Goal: Find specific page/section: Find specific page/section

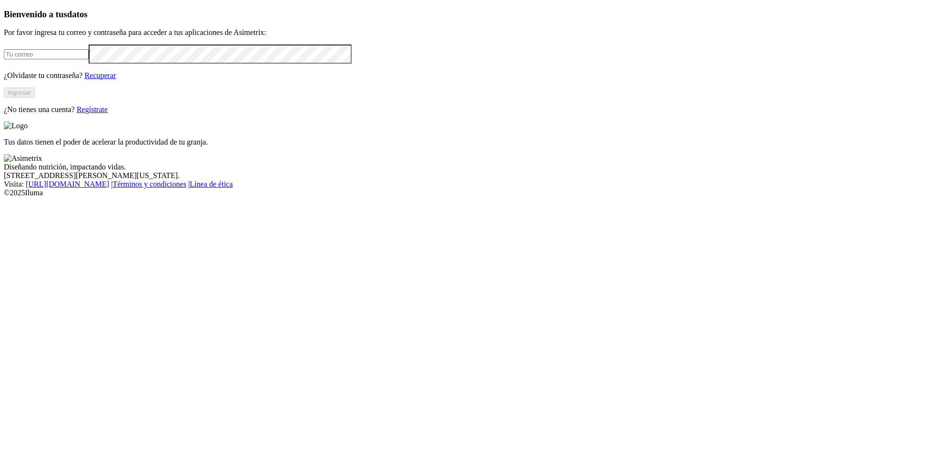
click at [89, 59] on input "email" at bounding box center [46, 54] width 85 height 10
type input "[PERSON_NAME][EMAIL_ADDRESS][PERSON_NAME][DOMAIN_NAME]"
click at [204, 114] on div "Bienvenido a tus datos Por favor ingresa tu correo y contraseña para acceder a …" at bounding box center [469, 61] width 931 height 105
click at [35, 98] on button "Ingresar" at bounding box center [19, 93] width 31 height 10
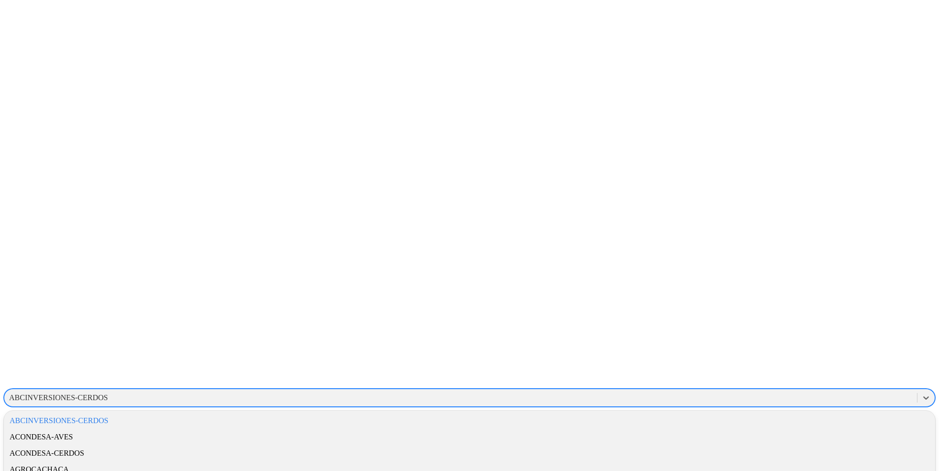
click at [108, 394] on div "ABCINVERSIONES-CERDOS" at bounding box center [58, 398] width 99 height 9
type input "agro"
click at [814, 429] on div "AGROCAUCHO" at bounding box center [469, 437] width 931 height 16
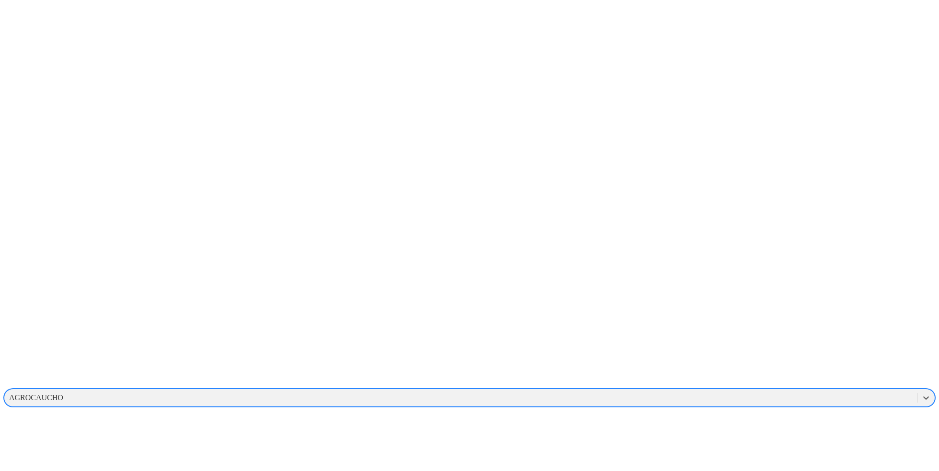
click at [63, 394] on div "AGROCAUCHO" at bounding box center [36, 398] width 54 height 9
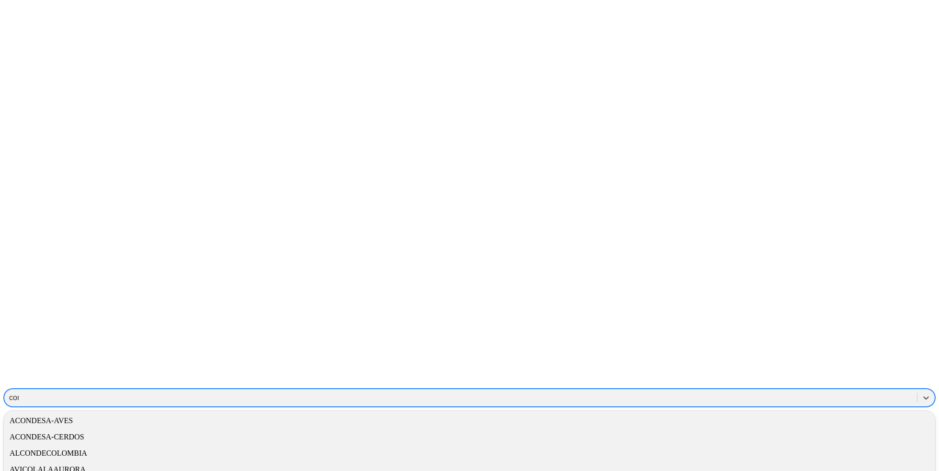
type input "cons"
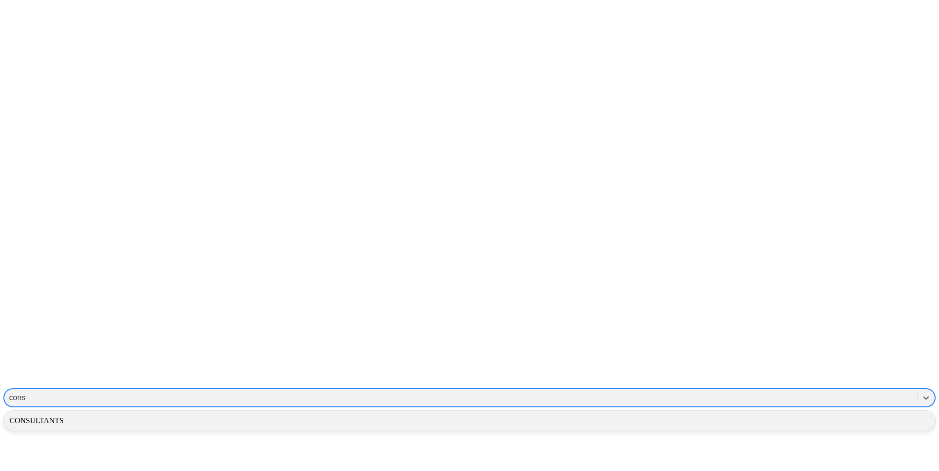
click at [775, 413] on div "CONSULTANTS" at bounding box center [469, 421] width 931 height 16
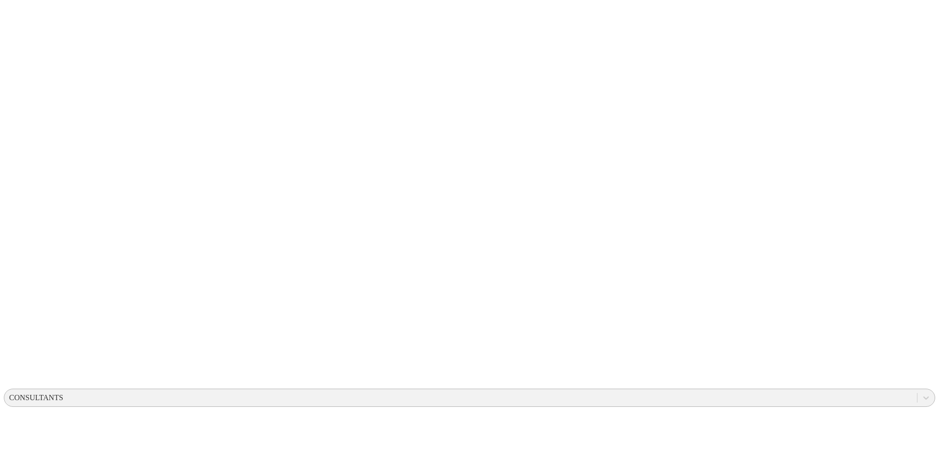
click at [804, 391] on div "CONSULTANTS" at bounding box center [460, 398] width 912 height 14
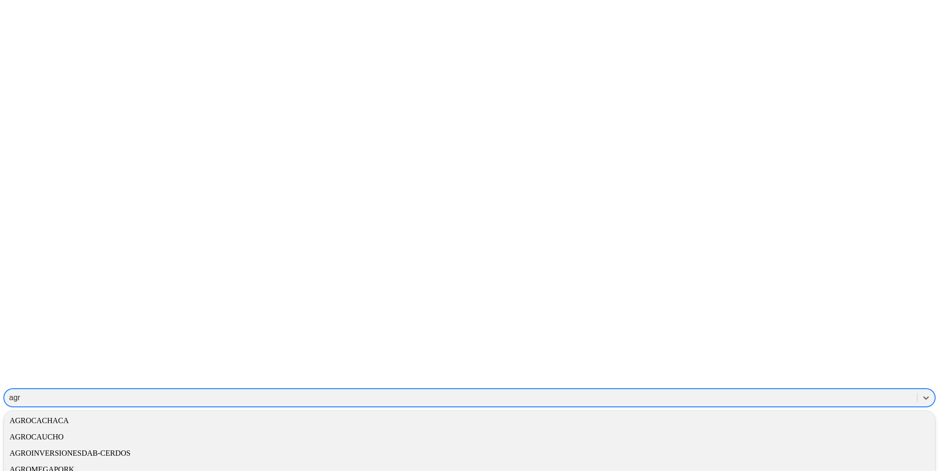
type input "agro"
click at [825, 429] on div "AGROCAUCHO" at bounding box center [469, 437] width 931 height 16
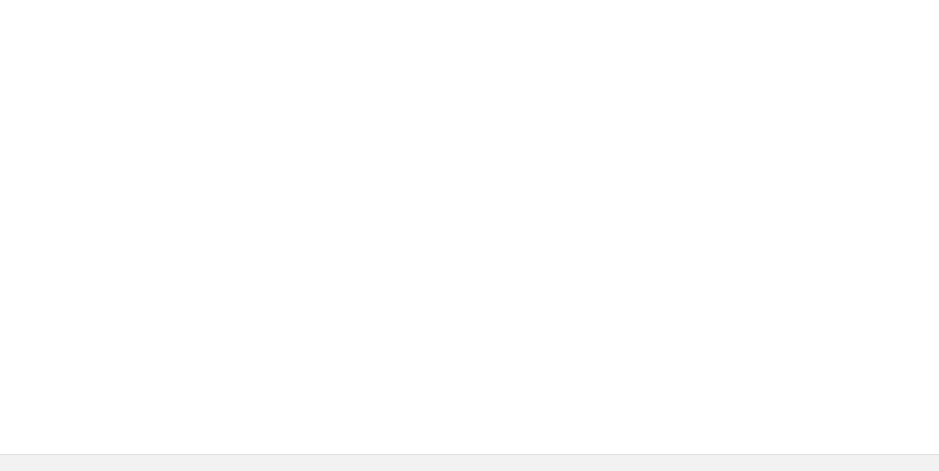
drag, startPoint x: 484, startPoint y: 158, endPoint x: 590, endPoint y: 220, distance: 122.4
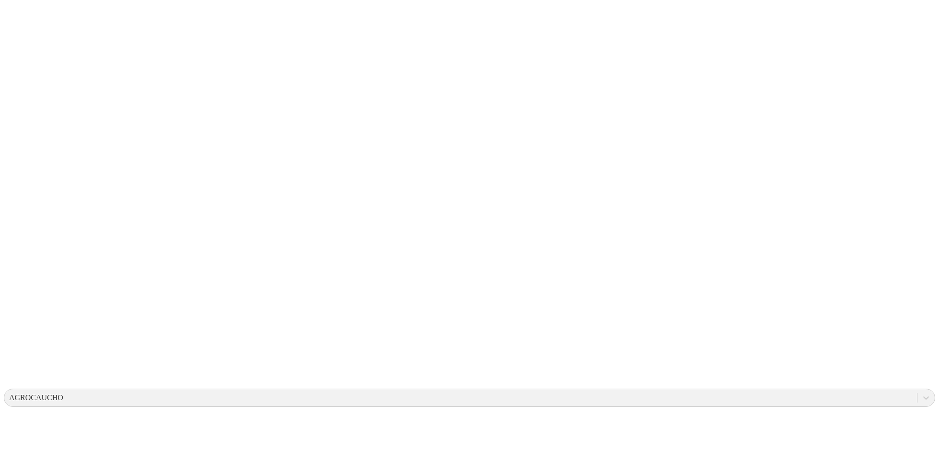
drag, startPoint x: 514, startPoint y: 168, endPoint x: 581, endPoint y: 229, distance: 90.5
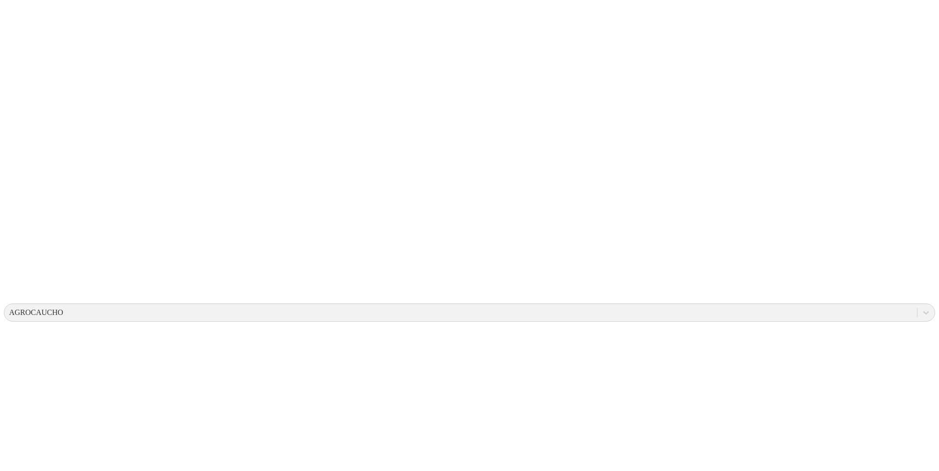
scroll to position [61, 0]
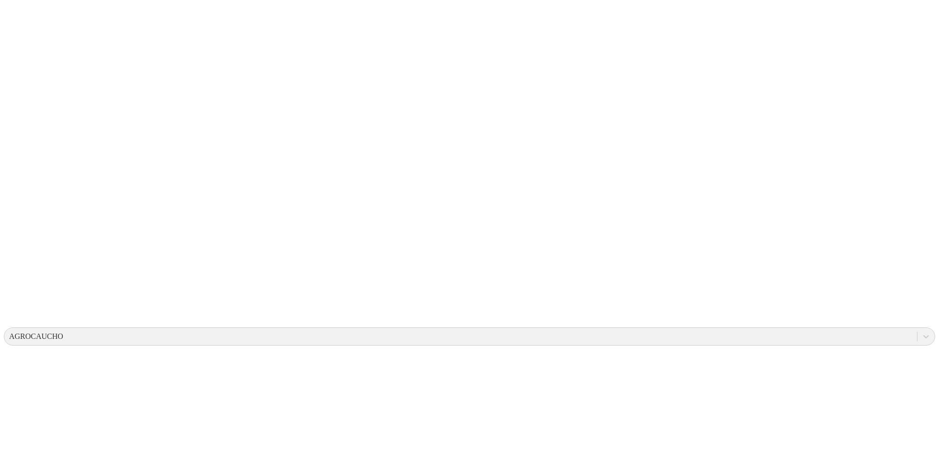
scroll to position [68, 0]
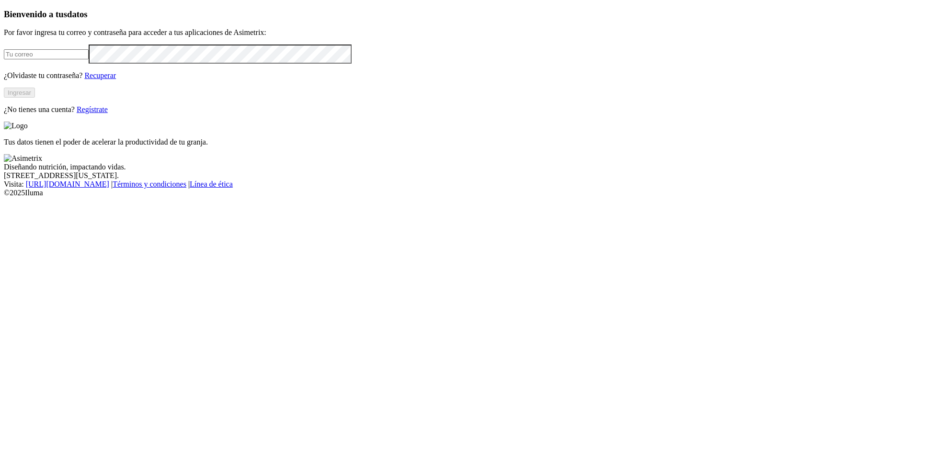
click at [89, 59] on input "email" at bounding box center [46, 54] width 85 height 10
type input "[PERSON_NAME][EMAIL_ADDRESS][PERSON_NAME][DOMAIN_NAME]"
click at [35, 98] on button "Ingresar" at bounding box center [19, 93] width 31 height 10
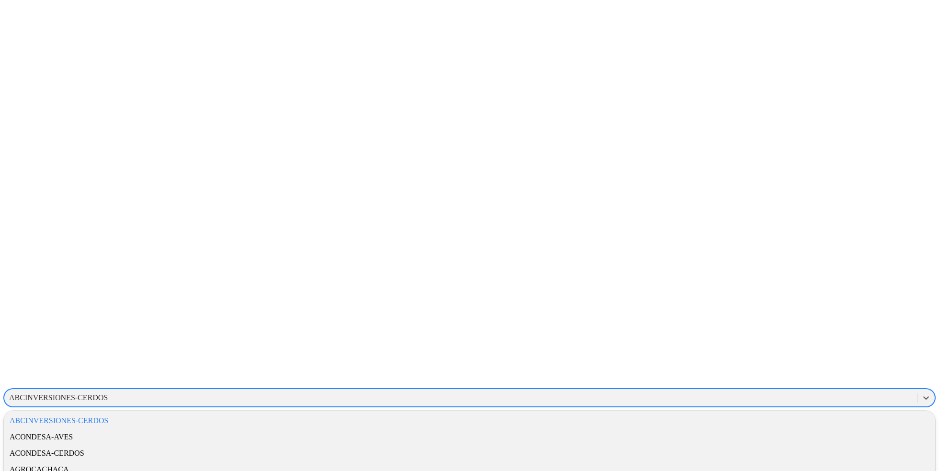
click at [108, 394] on div "ABCINVERSIONES-CERDOS" at bounding box center [58, 398] width 99 height 9
type input "a"
type input "con"
